Goal: Information Seeking & Learning: Learn about a topic

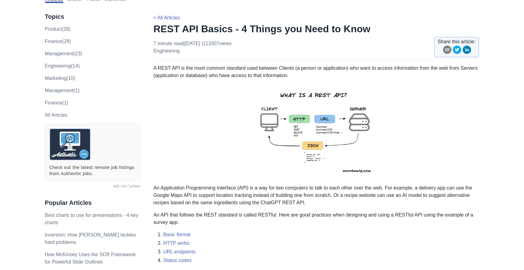
scroll to position [4, 0]
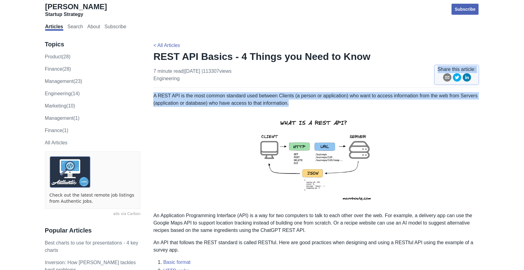
drag, startPoint x: 311, startPoint y: 103, endPoint x: 177, endPoint y: 83, distance: 136.3
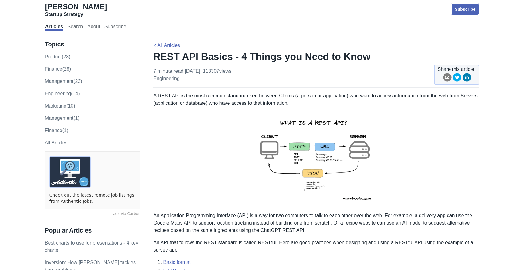
click at [188, 106] on p "A REST API is the most common standard used between Clients (a person or applic…" at bounding box center [316, 99] width 326 height 15
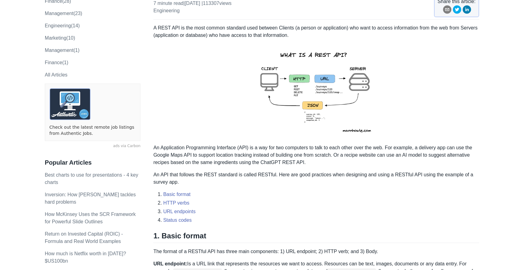
scroll to position [83, 0]
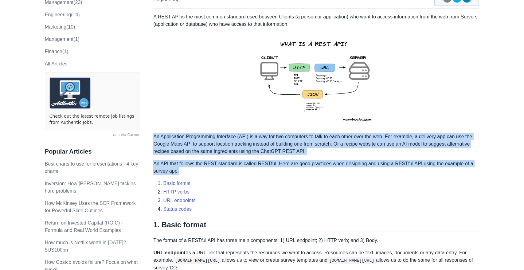
drag, startPoint x: 179, startPoint y: 171, endPoint x: 153, endPoint y: 134, distance: 45.2
click at [154, 135] on p "An Application Programming Interface (API) is a way for two computers to talk t…" at bounding box center [316, 144] width 326 height 22
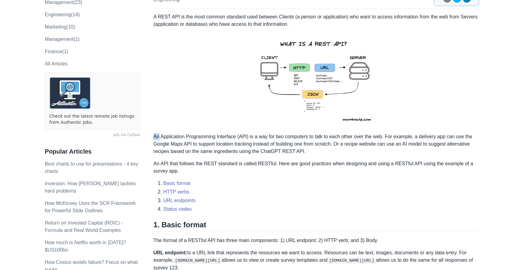
click at [154, 135] on p "An Application Programming Interface (API) is a way for two computers to talk t…" at bounding box center [316, 144] width 326 height 22
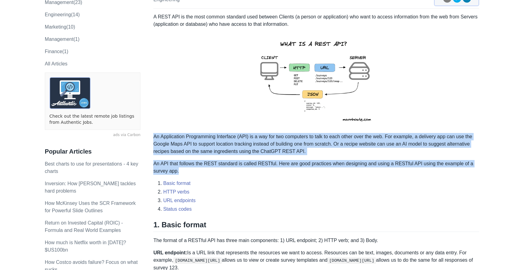
drag, startPoint x: 154, startPoint y: 135, endPoint x: 185, endPoint y: 169, distance: 46.3
click at [315, 82] on img at bounding box center [316, 80] width 134 height 95
click at [300, 72] on img at bounding box center [316, 80] width 134 height 95
click at [296, 73] on img at bounding box center [316, 80] width 134 height 95
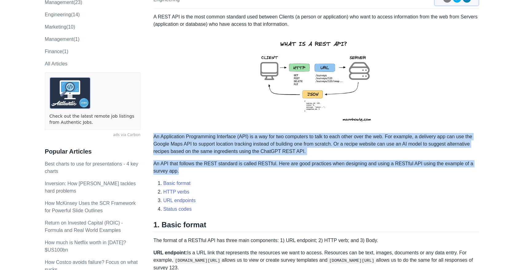
click at [298, 71] on img at bounding box center [316, 80] width 134 height 95
